Goal: Task Accomplishment & Management: Use online tool/utility

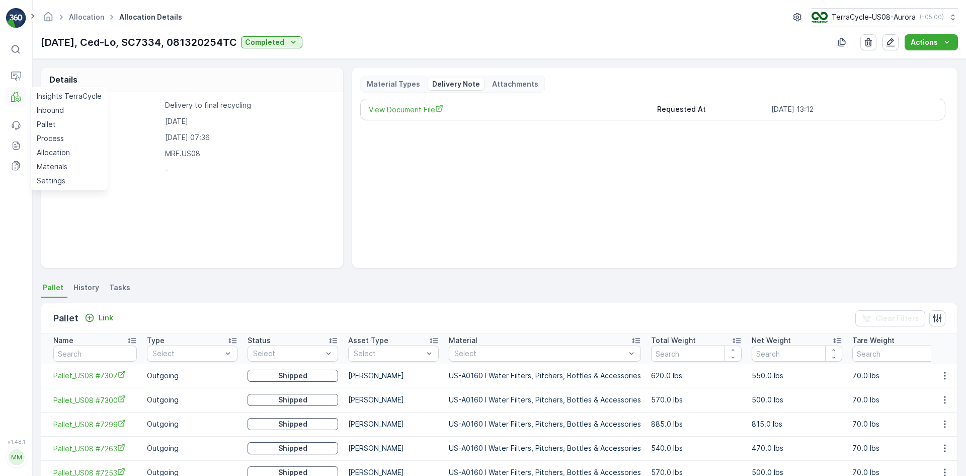
click at [18, 96] on icon at bounding box center [16, 97] width 10 height 10
click at [56, 148] on p "Allocation" at bounding box center [53, 152] width 33 height 10
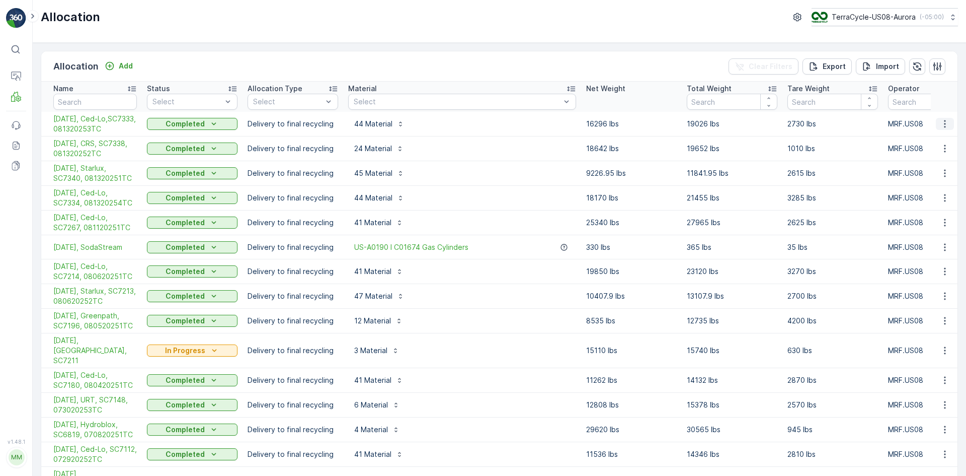
click at [944, 129] on icon "button" at bounding box center [945, 124] width 10 height 10
click at [922, 187] on span "Create Delivery Note" at bounding box center [927, 186] width 72 height 10
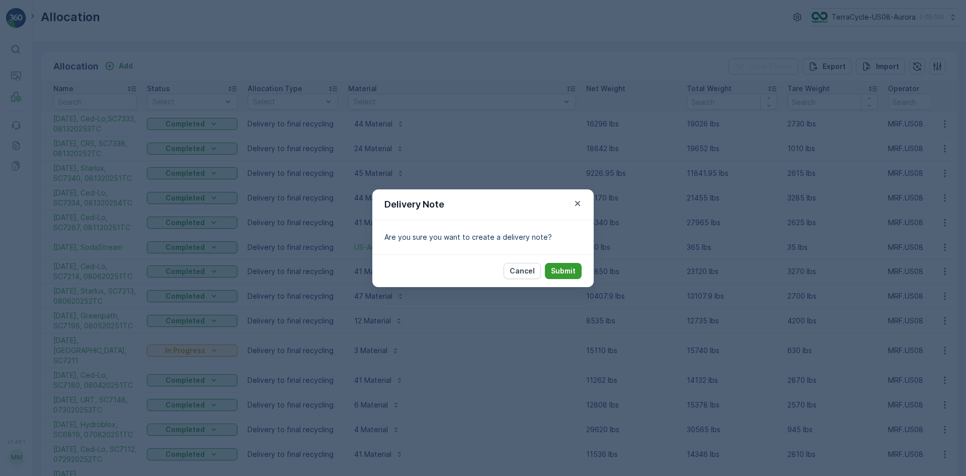
click at [566, 264] on button "Submit" at bounding box center [563, 271] width 37 height 16
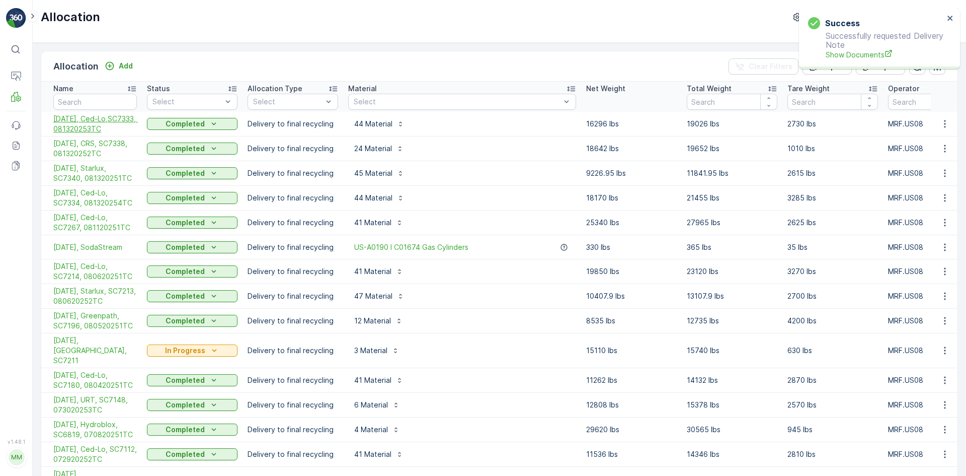
click at [63, 129] on span "[DATE], Ced-Lo,SC7333, 081320253TC" at bounding box center [95, 124] width 84 height 20
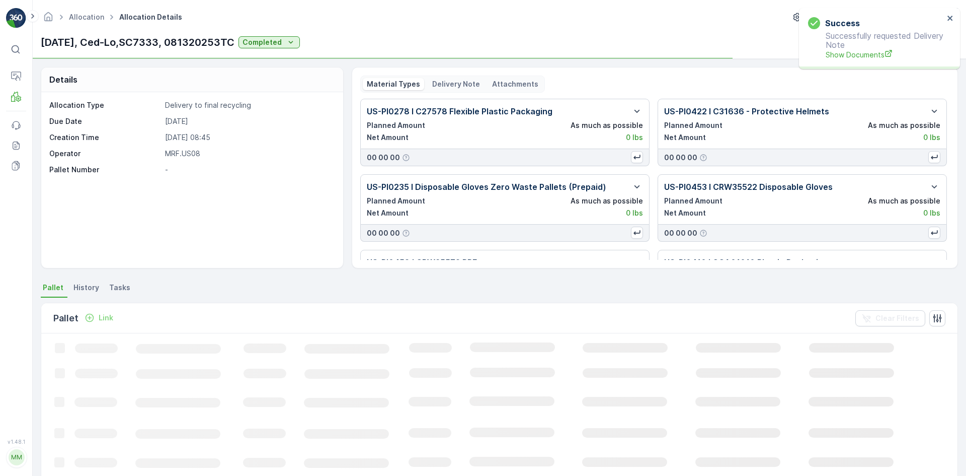
click at [474, 84] on p "Delivery Note" at bounding box center [456, 84] width 48 height 10
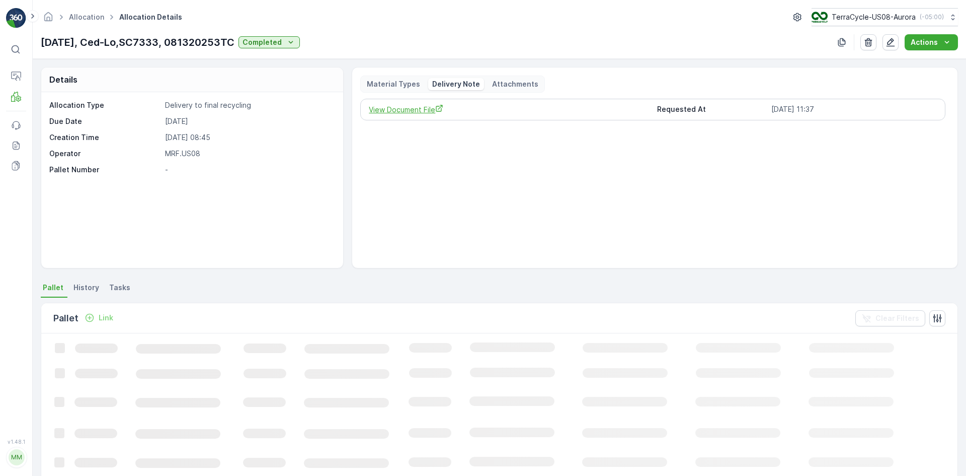
click at [421, 110] on span "View Document File" at bounding box center [509, 109] width 280 height 11
